Goal: Information Seeking & Learning: Learn about a topic

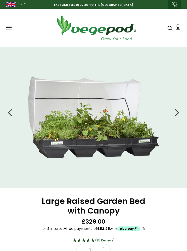
click at [177, 113] on div at bounding box center [177, 112] width 5 height 13
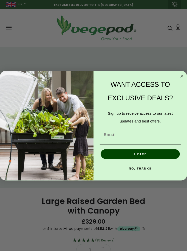
click at [185, 77] on icon "Close dialog" at bounding box center [182, 76] width 6 height 6
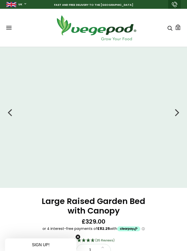
click at [178, 115] on div at bounding box center [177, 112] width 5 height 13
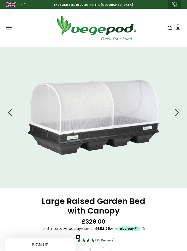
click at [178, 114] on div at bounding box center [177, 112] width 5 height 13
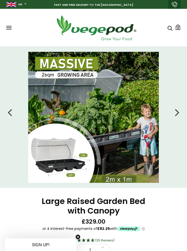
click at [177, 113] on div at bounding box center [177, 112] width 5 height 13
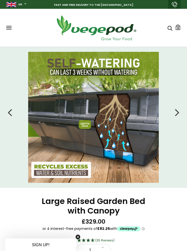
click at [177, 113] on div at bounding box center [177, 112] width 5 height 13
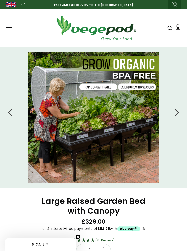
click at [178, 112] on div at bounding box center [177, 112] width 5 height 13
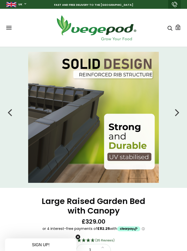
click at [178, 113] on div at bounding box center [177, 112] width 5 height 13
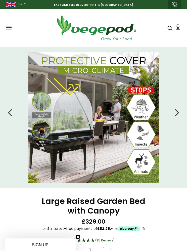
click at [177, 114] on div at bounding box center [177, 112] width 5 height 13
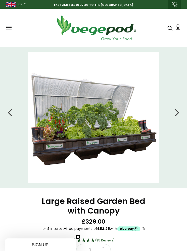
click at [179, 116] on div at bounding box center [177, 112] width 5 height 13
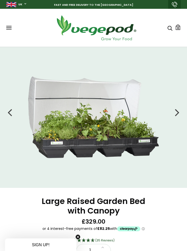
click at [180, 113] on li at bounding box center [93, 117] width 187 height 82
click at [178, 117] on div at bounding box center [177, 112] width 5 height 13
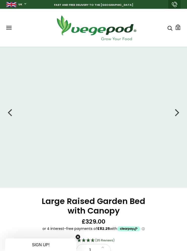
click at [178, 115] on div at bounding box center [177, 112] width 5 height 13
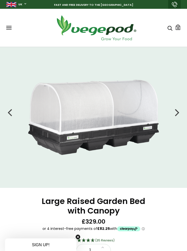
click at [183, 113] on li at bounding box center [93, 117] width 187 height 75
click at [178, 115] on div at bounding box center [177, 112] width 5 height 13
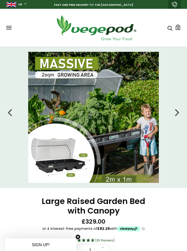
click at [176, 139] on li at bounding box center [93, 117] width 187 height 131
click at [14, 108] on li at bounding box center [93, 117] width 187 height 131
click at [10, 113] on div at bounding box center [10, 112] width 5 height 13
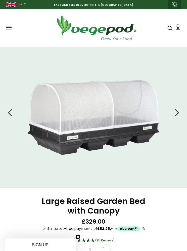
click at [12, 111] on li at bounding box center [93, 117] width 187 height 75
click at [10, 111] on div at bounding box center [10, 112] width 5 height 13
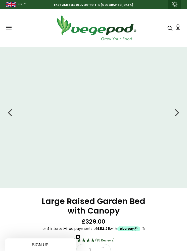
click at [10, 110] on div at bounding box center [10, 112] width 5 height 13
